Goal: Task Accomplishment & Management: Manage account settings

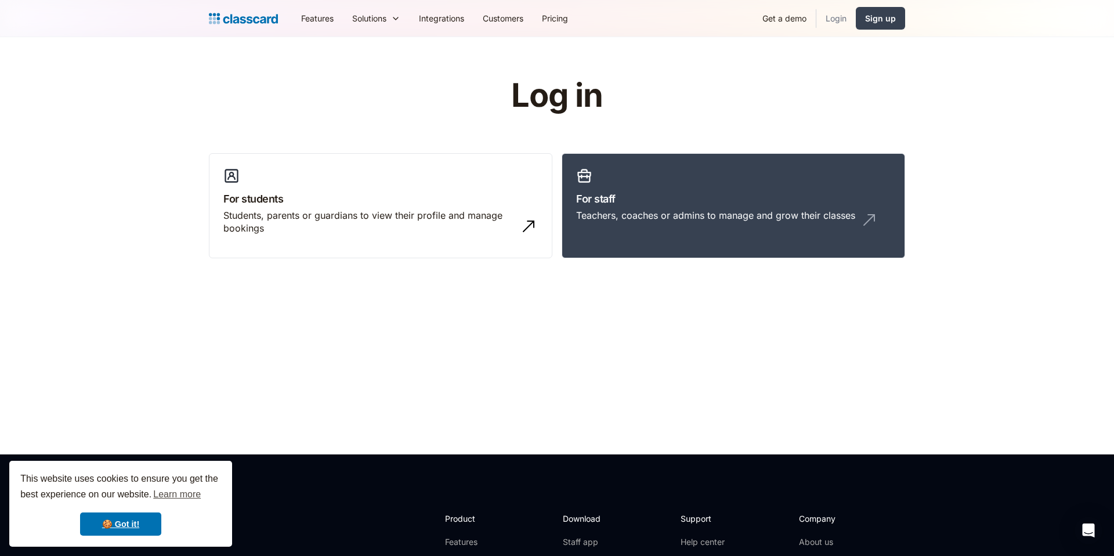
click at [837, 17] on link "Login" at bounding box center [835, 18] width 39 height 26
click at [814, 20] on link "Get a demo" at bounding box center [784, 18] width 63 height 26
click at [828, 20] on link "Login" at bounding box center [835, 18] width 39 height 26
click at [609, 165] on link "For staff Teachers, coaches or admins to manage and grow their classes" at bounding box center [732, 206] width 343 height 106
